Goal: Book appointment/travel/reservation

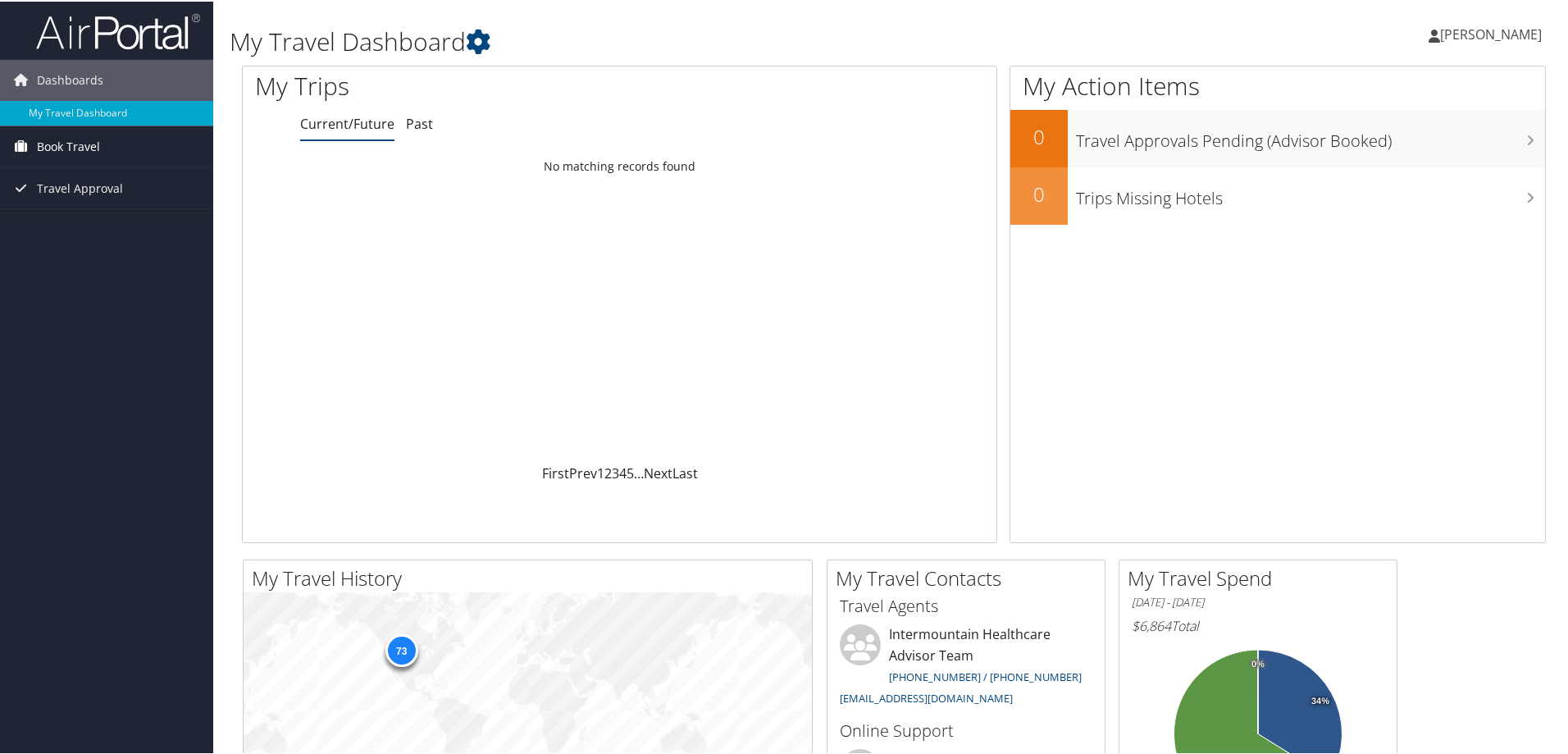
click at [94, 147] on span "Book Travel" at bounding box center [68, 146] width 63 height 41
click at [96, 177] on link "Approval Request (Beta)" at bounding box center [107, 178] width 214 height 25
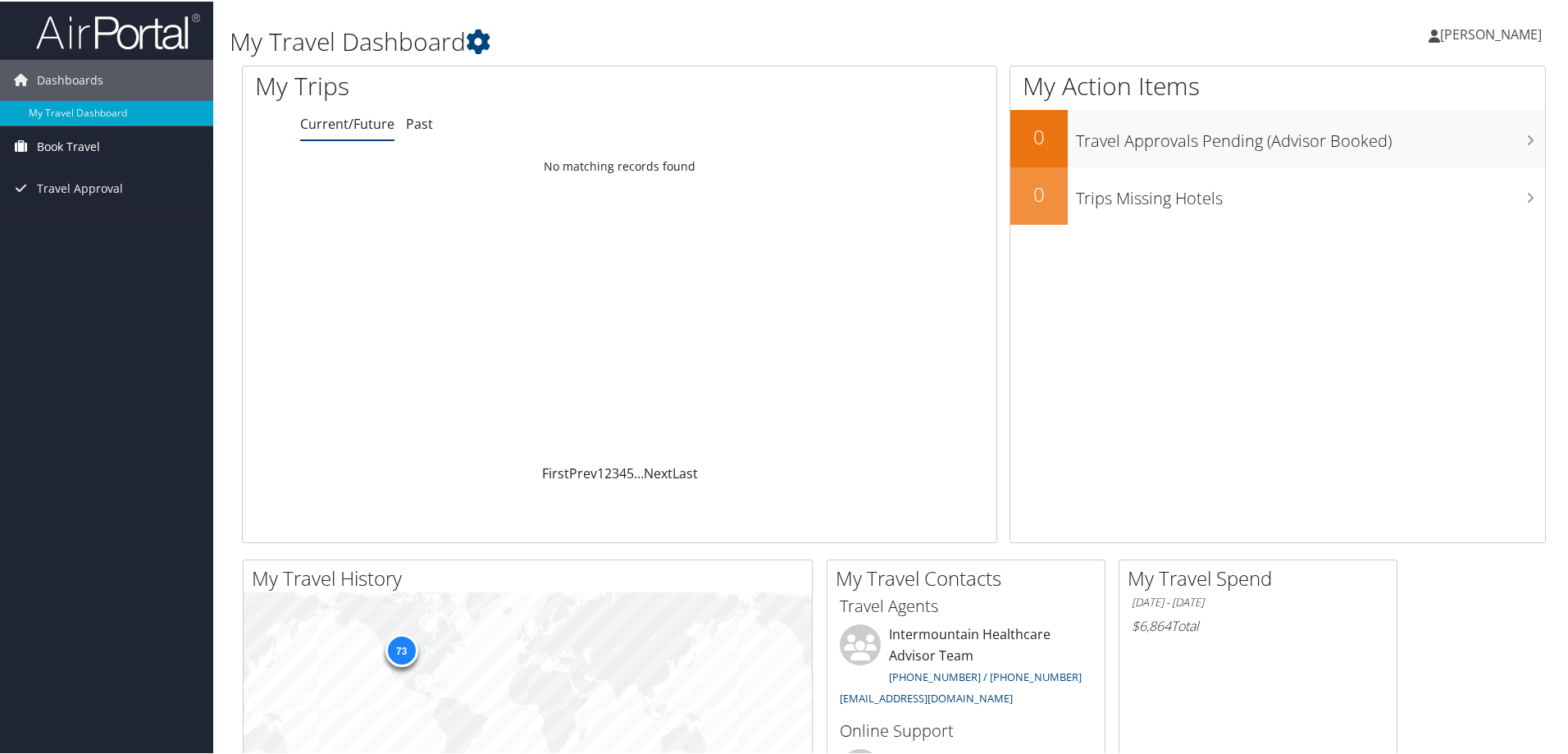
click at [53, 149] on span "Book Travel" at bounding box center [68, 146] width 63 height 41
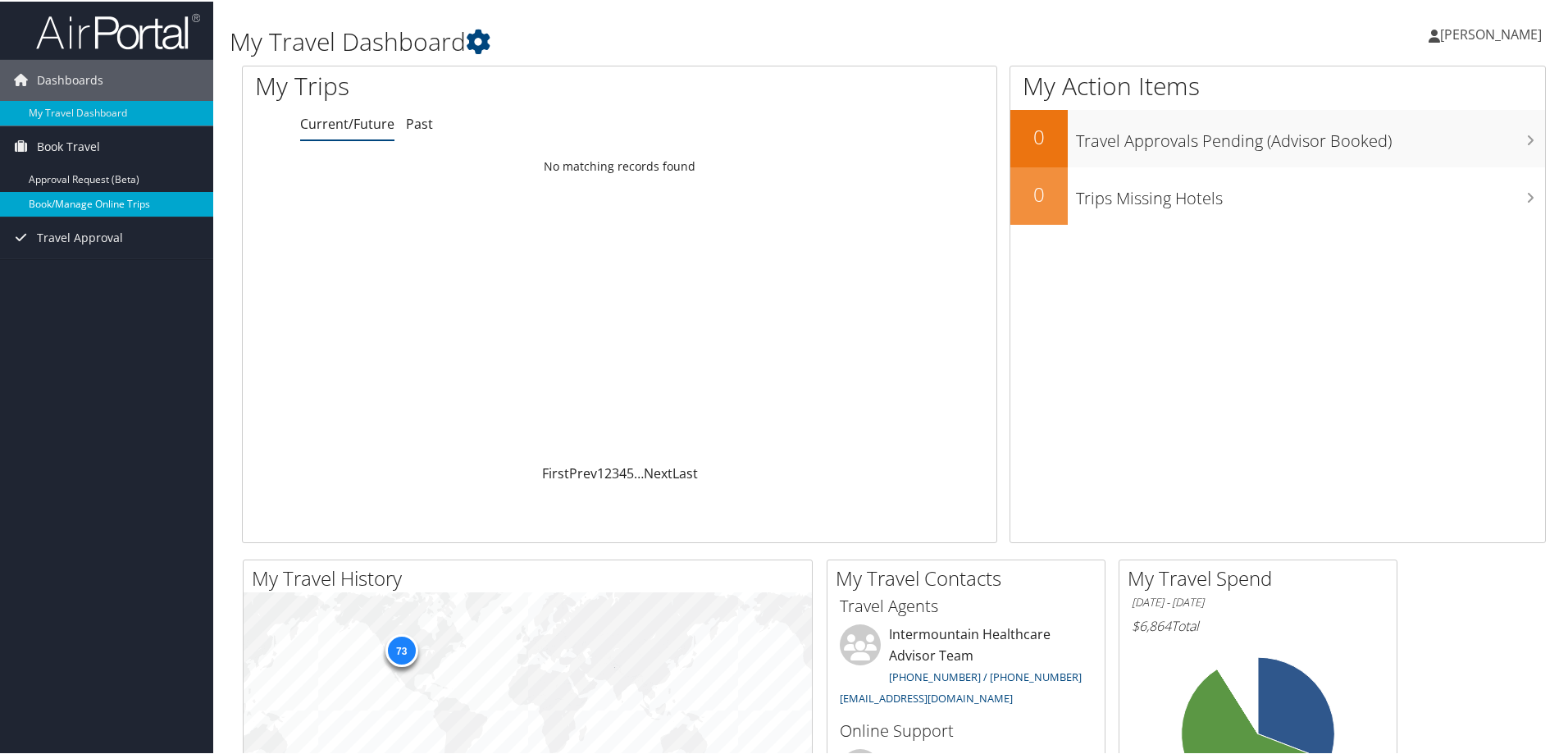
click at [61, 197] on link "Book/Manage Online Trips" at bounding box center [107, 203] width 214 height 25
